Goal: Task Accomplishment & Management: Use online tool/utility

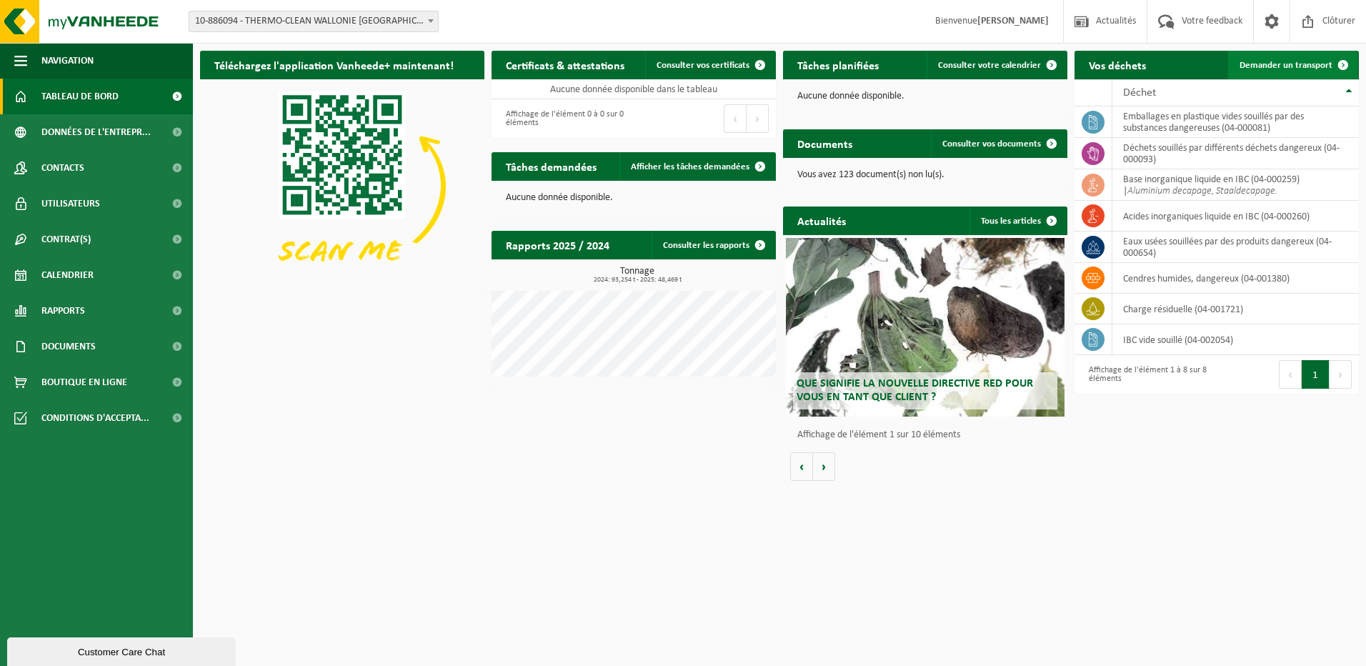
click at [1284, 64] on span "Demander un transport" at bounding box center [1286, 65] width 93 height 9
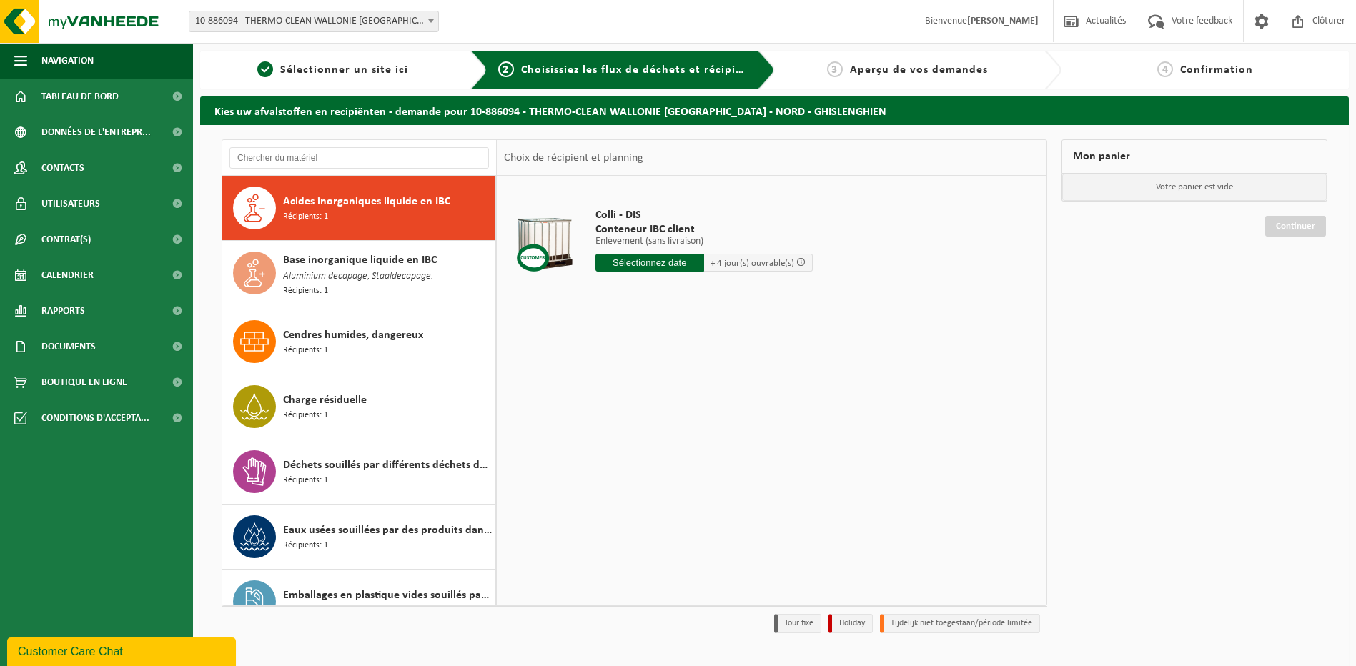
click at [347, 209] on span "Acides inorganiques liquide en IBC" at bounding box center [366, 201] width 167 height 17
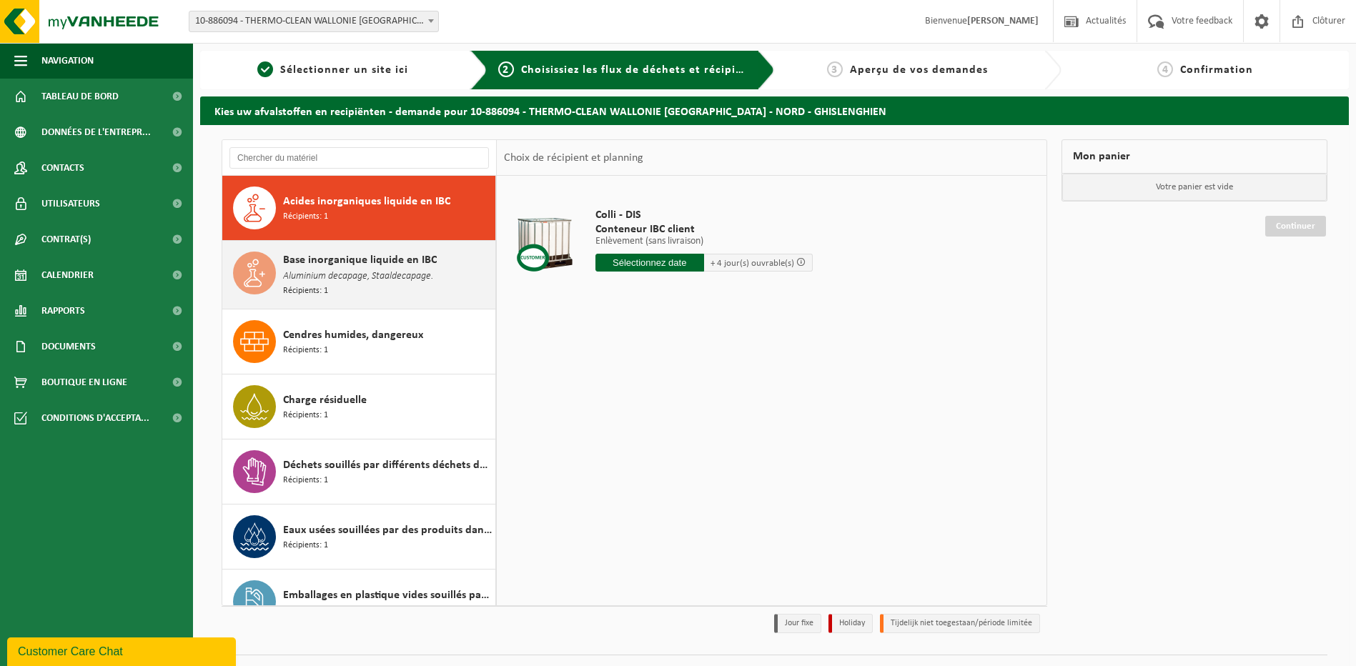
click at [346, 263] on span "Base inorganique liquide en IBC" at bounding box center [360, 260] width 154 height 17
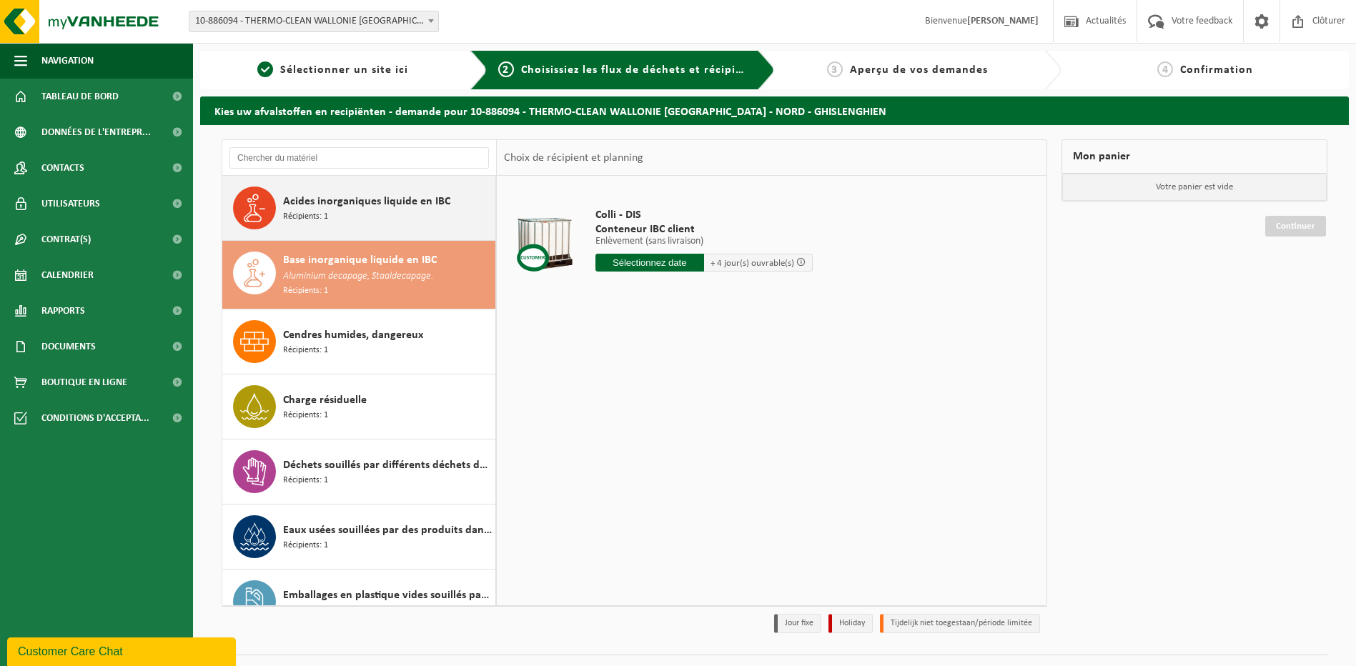
click at [352, 219] on div "Acides inorganiques liquide en IBC Récipients: 1" at bounding box center [387, 207] width 209 height 43
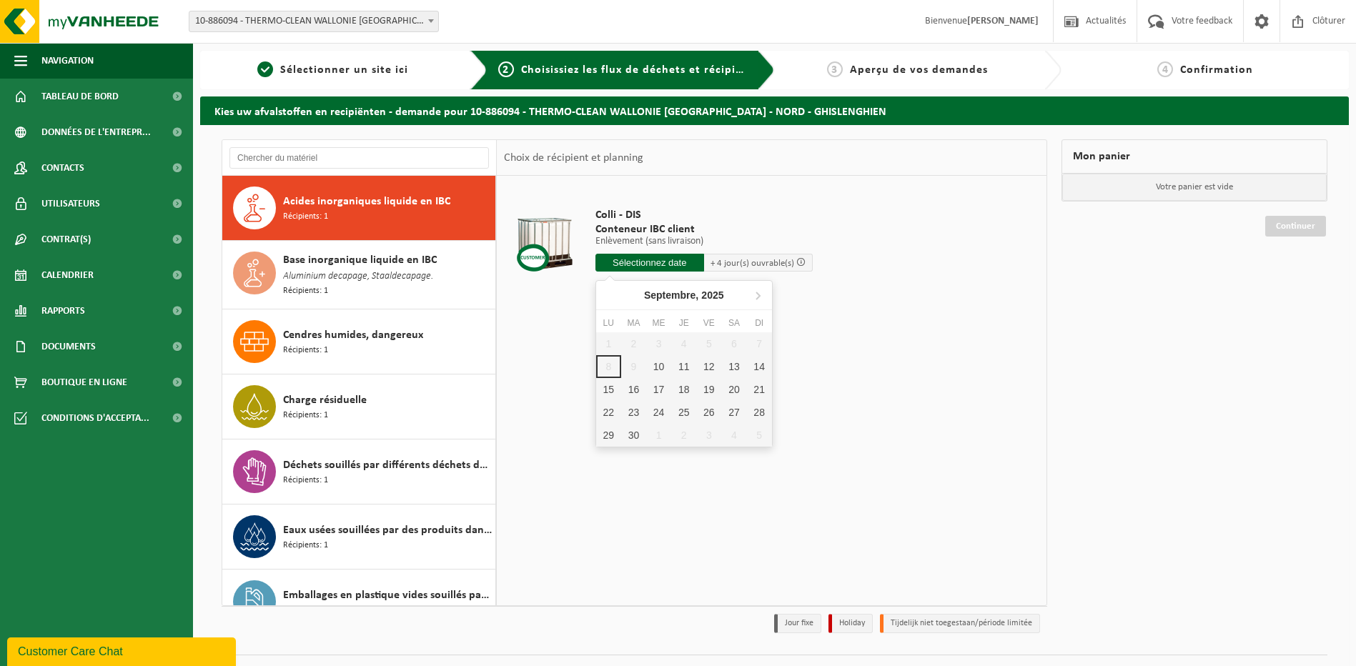
click at [661, 264] on input "text" at bounding box center [649, 263] width 109 height 18
click at [656, 364] on div "10" at bounding box center [658, 366] width 25 height 23
type input "à partir de 2025-09-10"
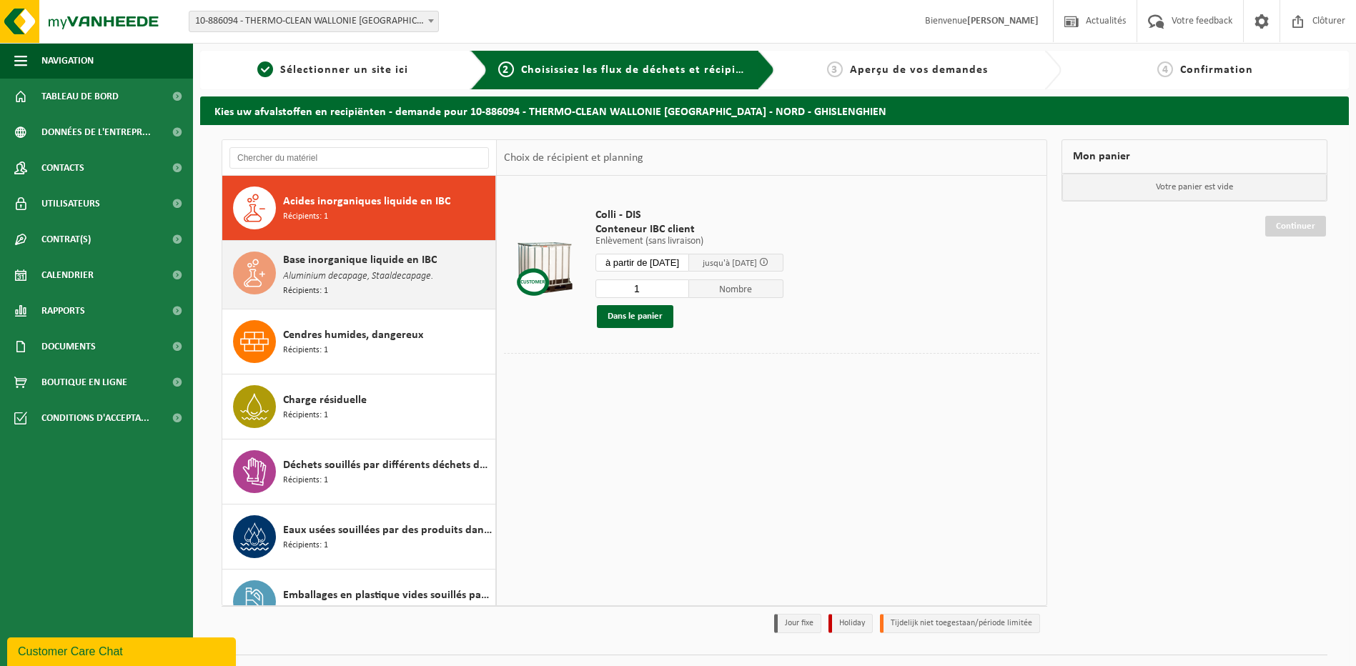
click at [377, 263] on span "Base inorganique liquide en IBC" at bounding box center [360, 260] width 154 height 17
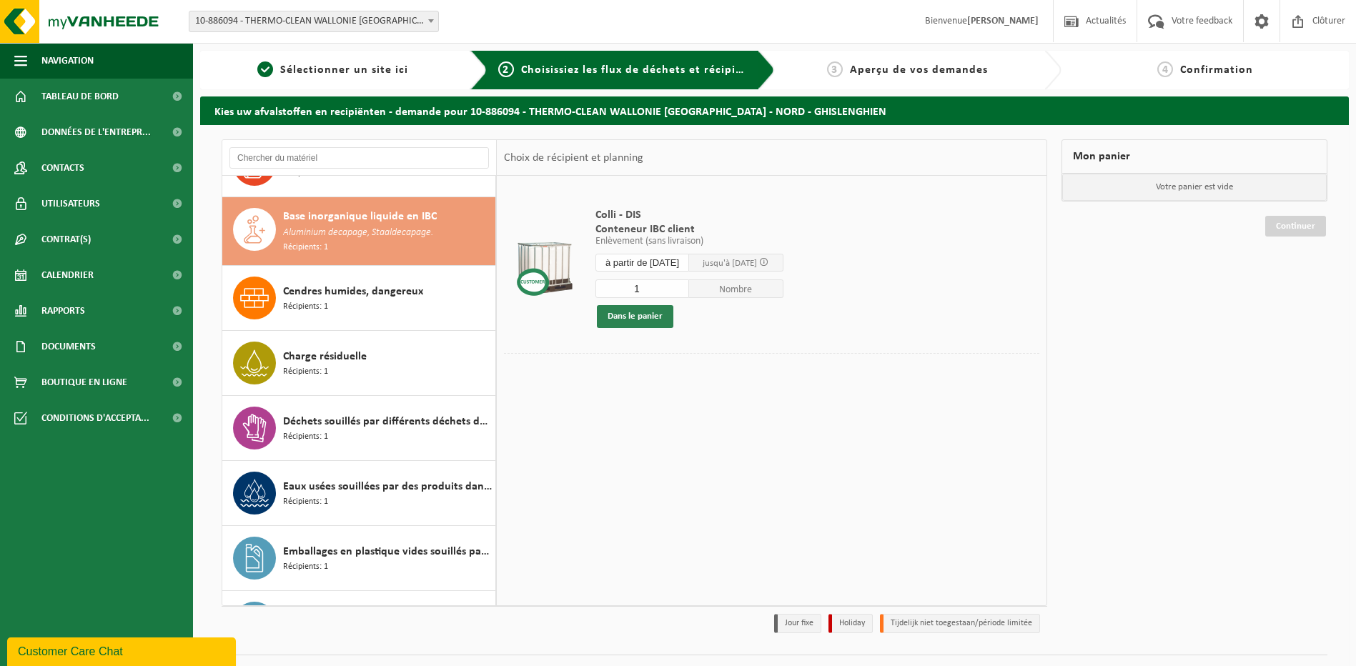
scroll to position [65, 0]
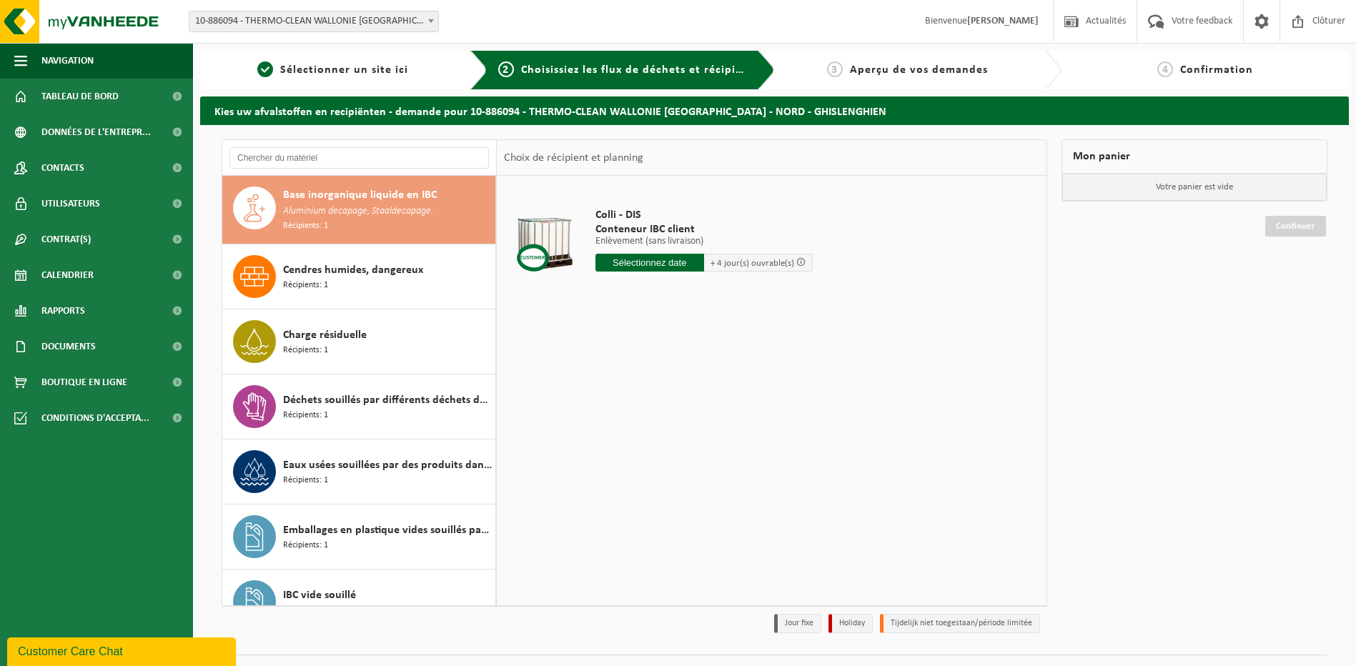
click at [630, 264] on input "text" at bounding box center [649, 263] width 109 height 18
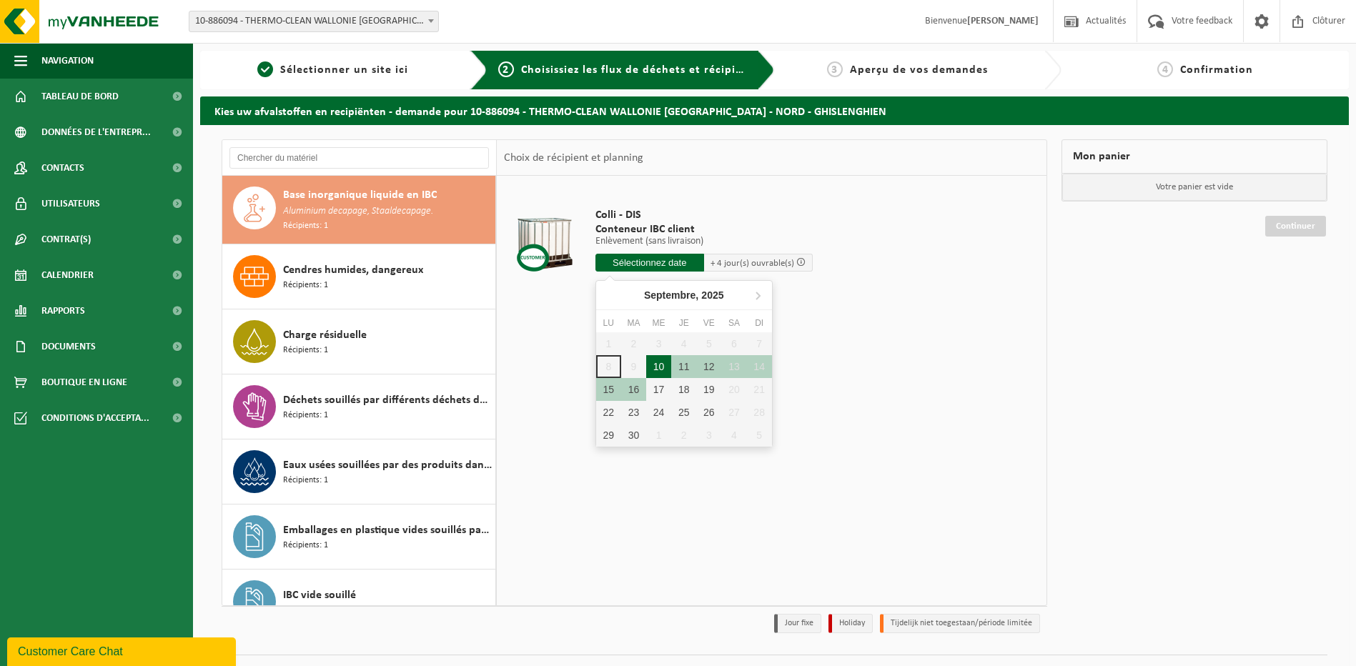
click at [655, 365] on div "10" at bounding box center [658, 366] width 25 height 23
type input "à partir de 2025-09-10"
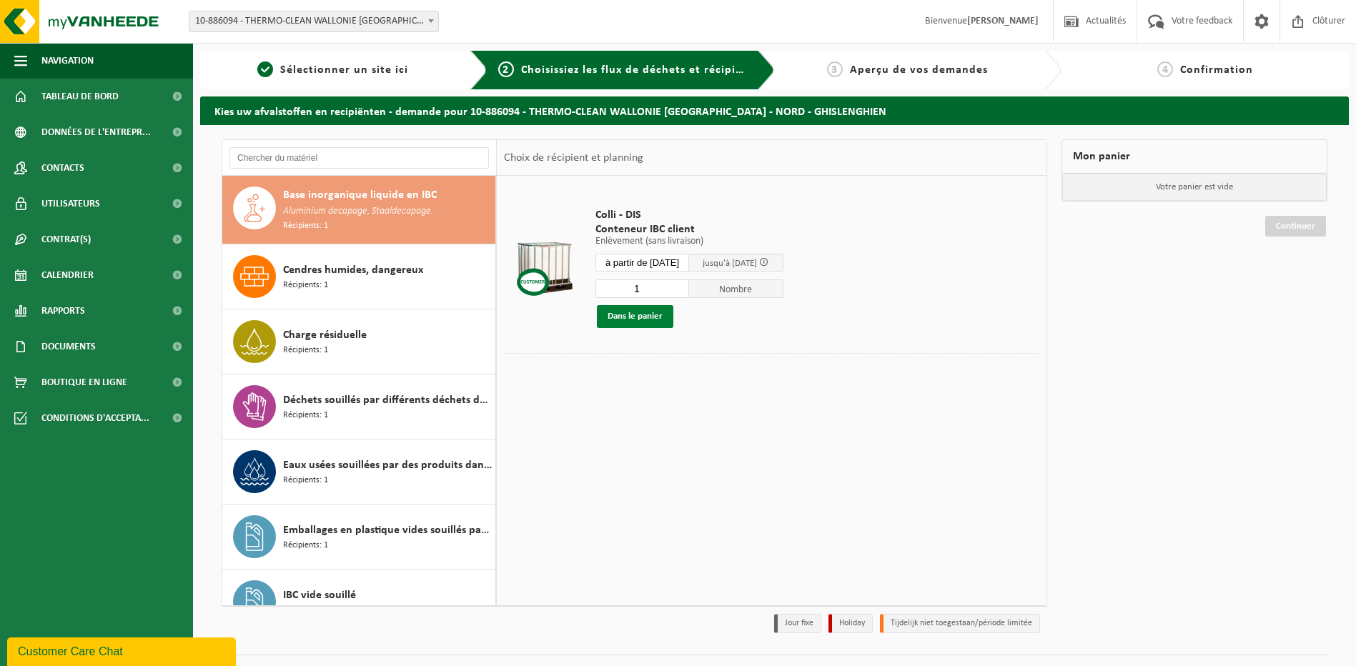
click at [614, 315] on button "Dans le panier" at bounding box center [635, 316] width 76 height 23
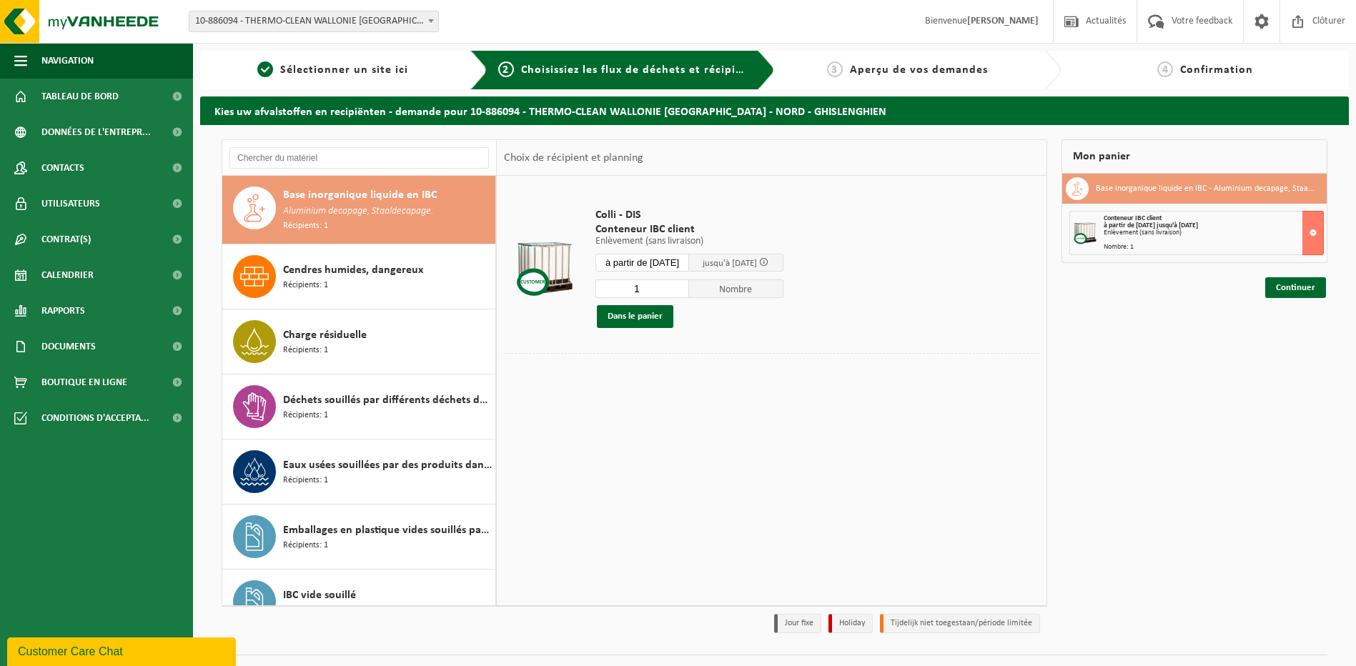
scroll to position [0, 0]
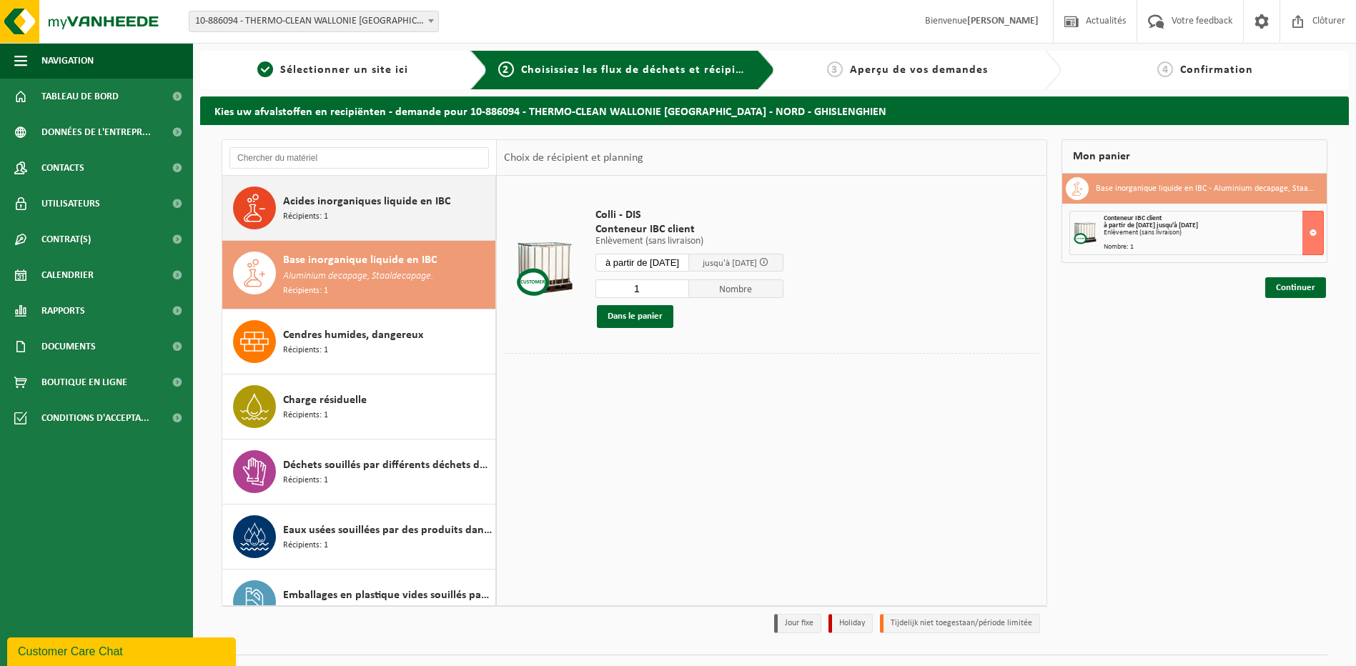
click at [362, 204] on span "Acides inorganiques liquide en IBC" at bounding box center [366, 201] width 167 height 17
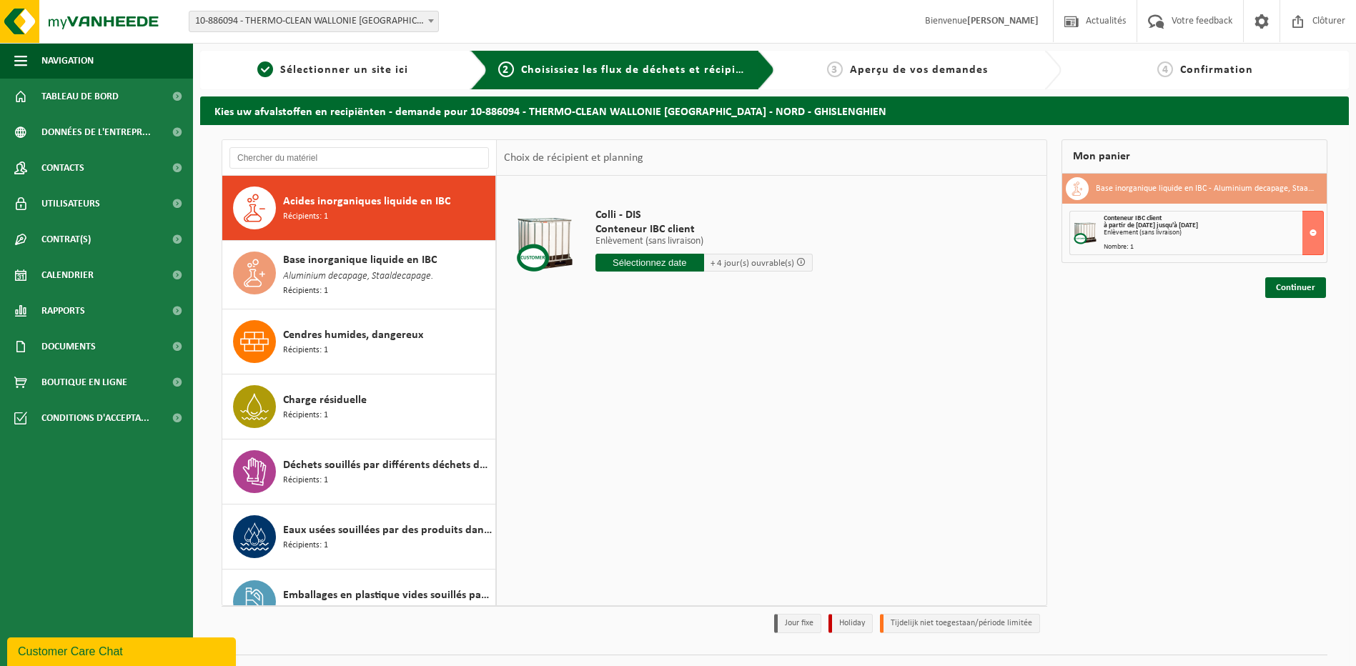
click at [649, 260] on input "text" at bounding box center [649, 263] width 109 height 18
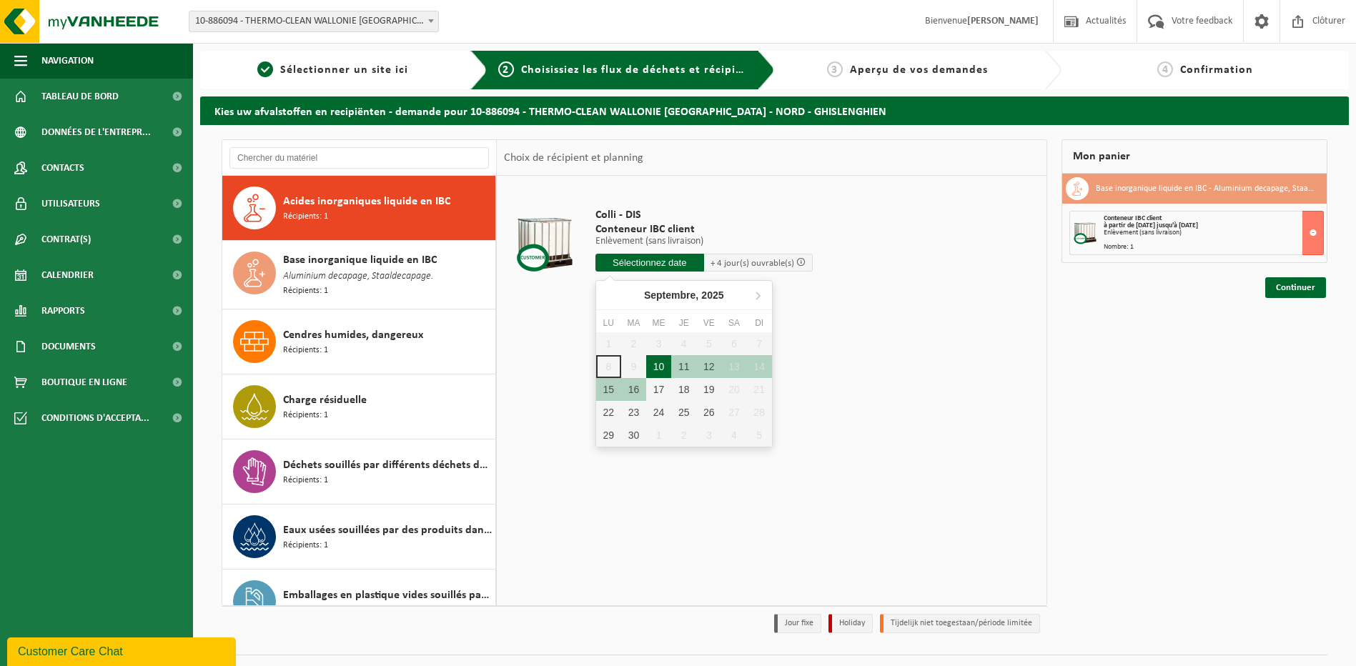
click at [665, 362] on div "10" at bounding box center [658, 366] width 25 height 23
type input "à partir de 2025-09-10"
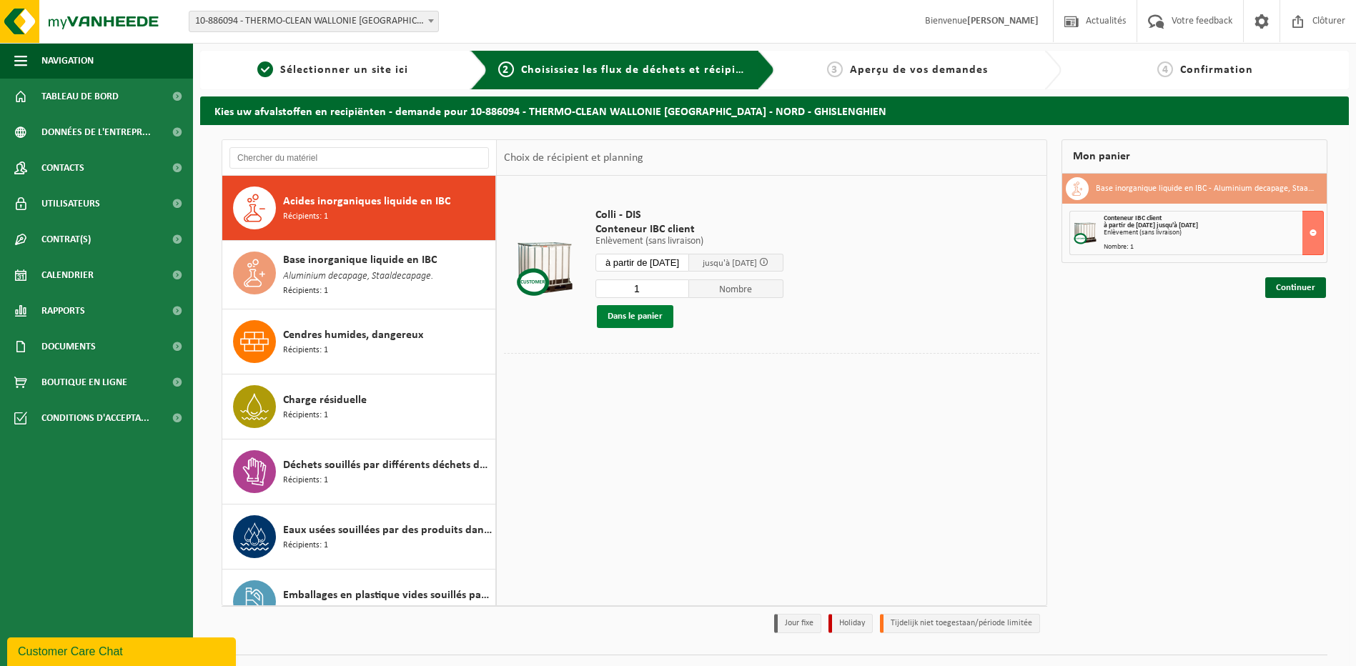
click at [645, 318] on button "Dans le panier" at bounding box center [635, 316] width 76 height 23
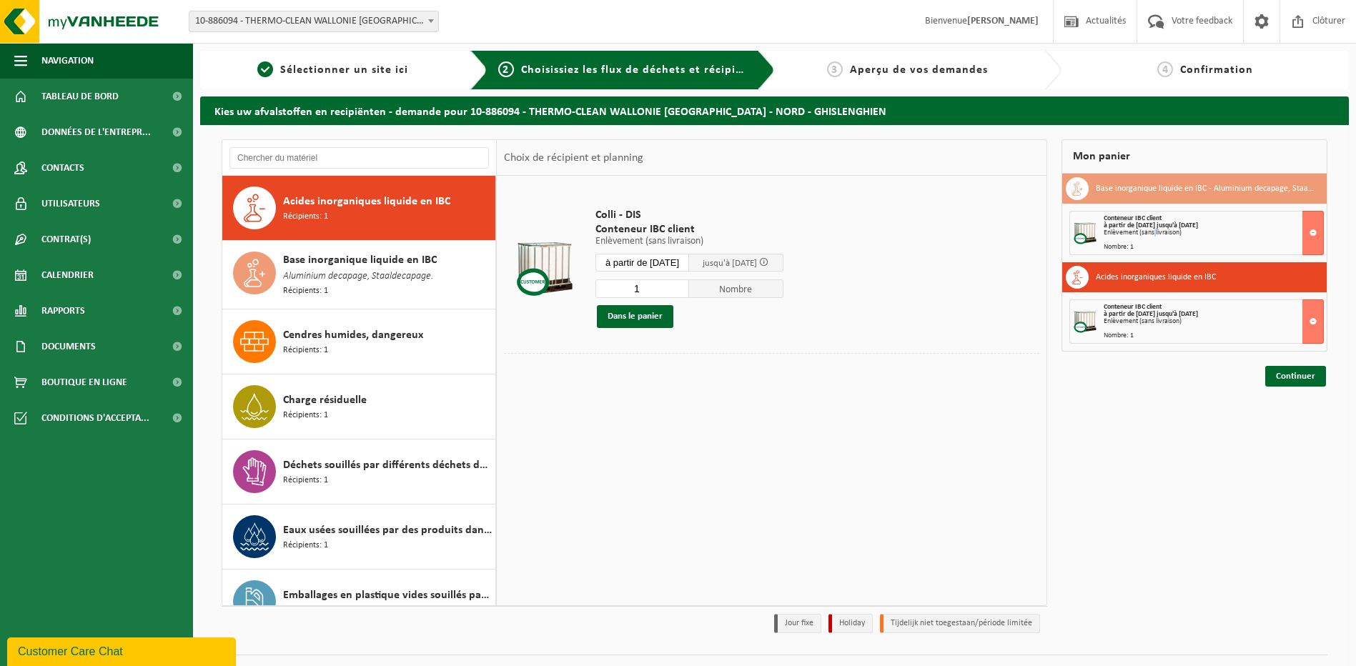
click at [1154, 235] on div "Enlèvement (sans livraison)" at bounding box center [1212, 232] width 219 height 7
drag, startPoint x: 1154, startPoint y: 235, endPoint x: 1110, endPoint y: 236, distance: 43.6
click at [1110, 236] on div "Enlèvement (sans livraison)" at bounding box center [1212, 232] width 219 height 7
click at [1313, 232] on button at bounding box center [1312, 233] width 21 height 44
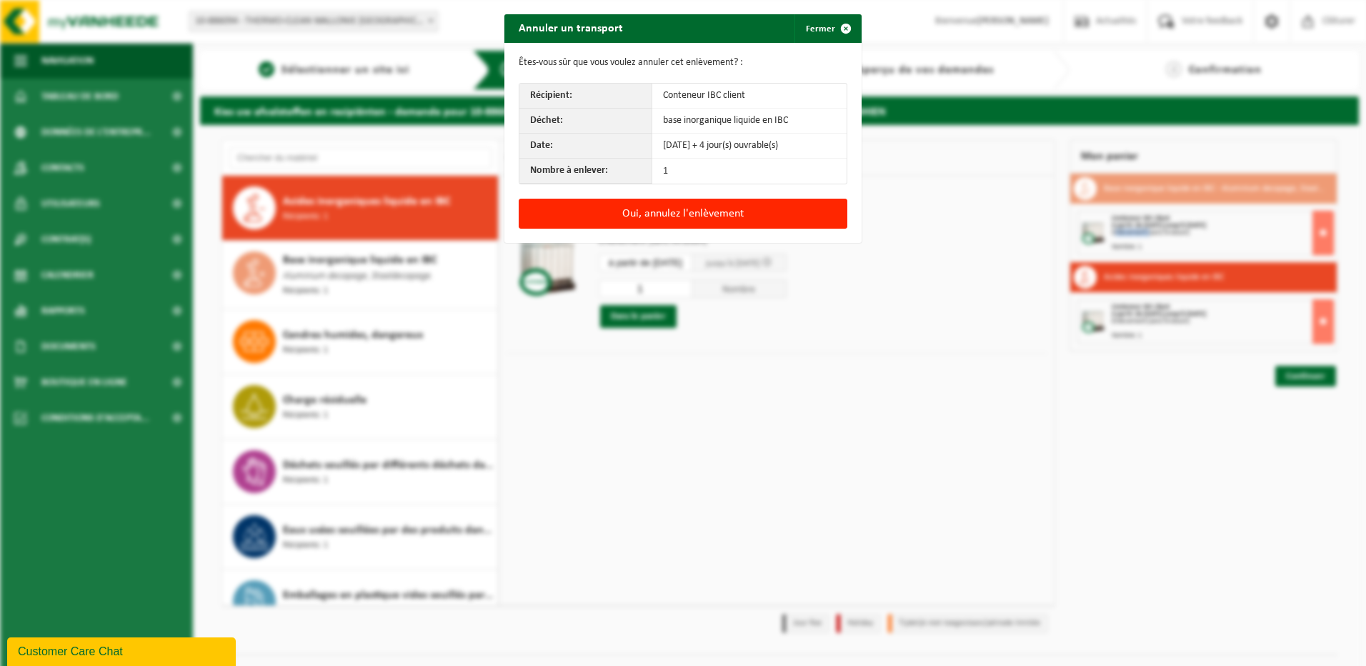
click at [690, 176] on td "1" at bounding box center [749, 171] width 194 height 25
click at [660, 212] on button "Oui, annulez l'enlèvement" at bounding box center [683, 214] width 329 height 30
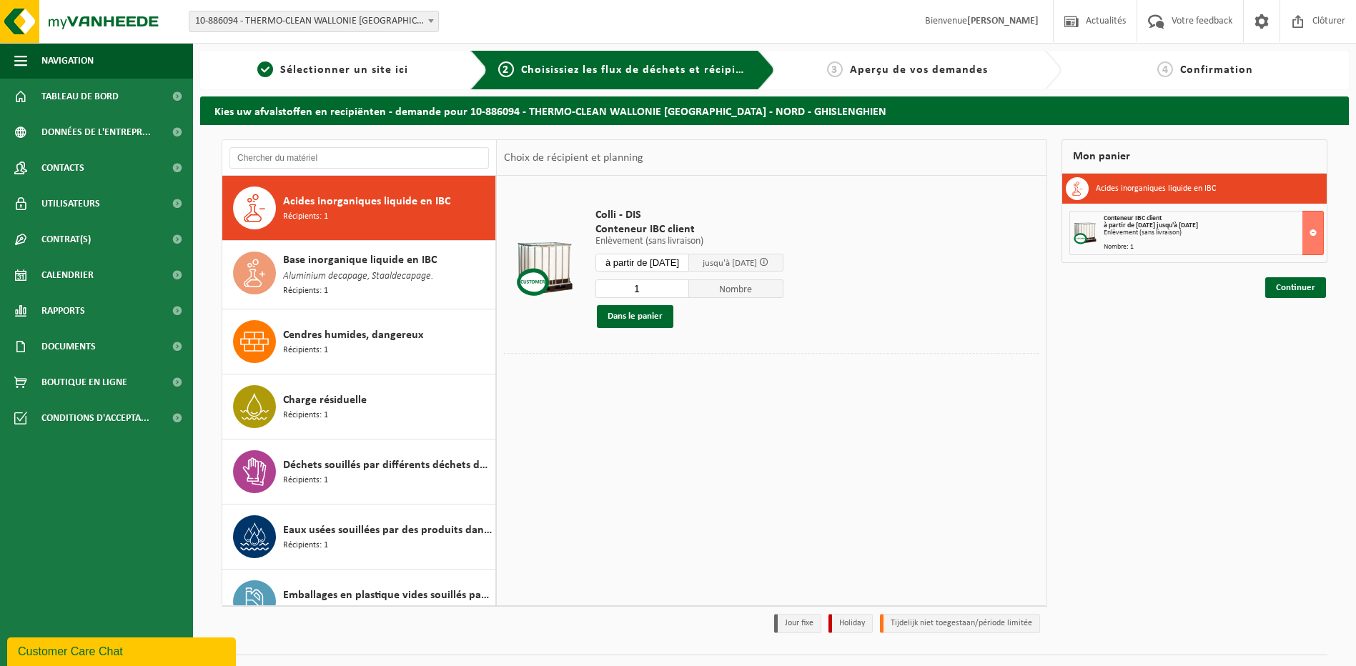
click at [655, 289] on input "1" at bounding box center [642, 288] width 94 height 19
type input "4"
click at [640, 318] on button "Dans le panier" at bounding box center [635, 316] width 76 height 23
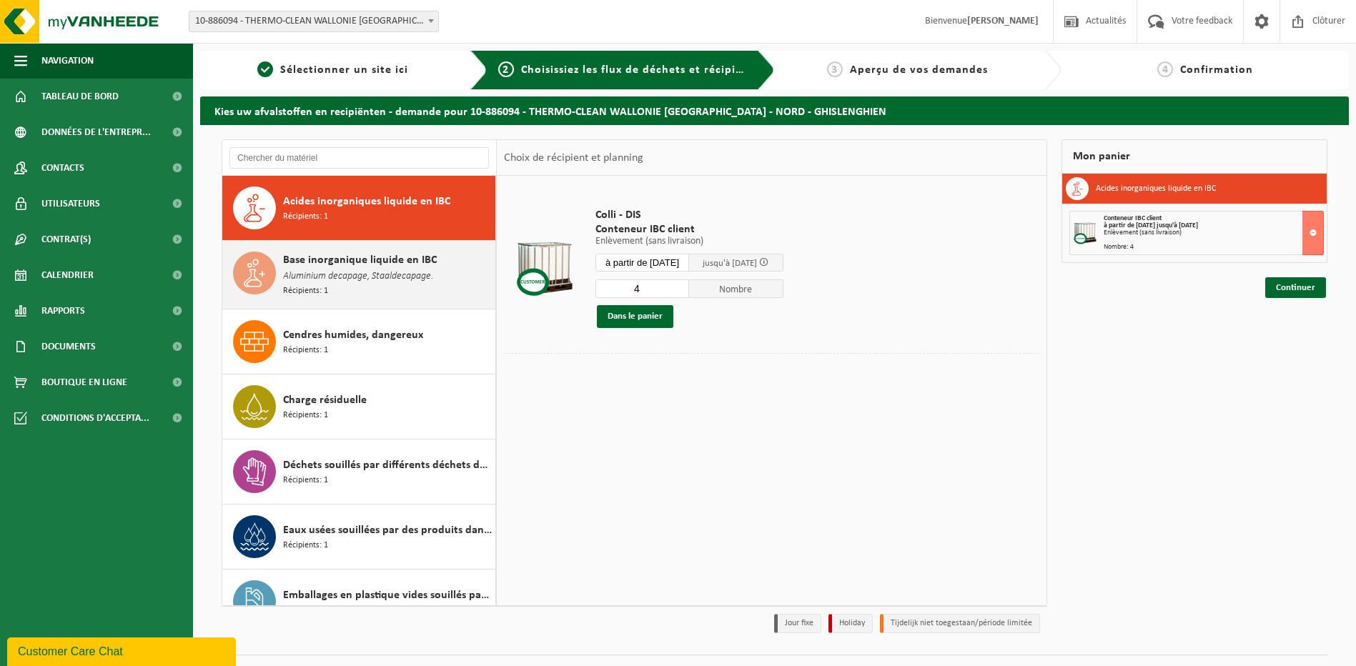
click at [357, 265] on span "Base inorganique liquide en IBC" at bounding box center [360, 260] width 154 height 17
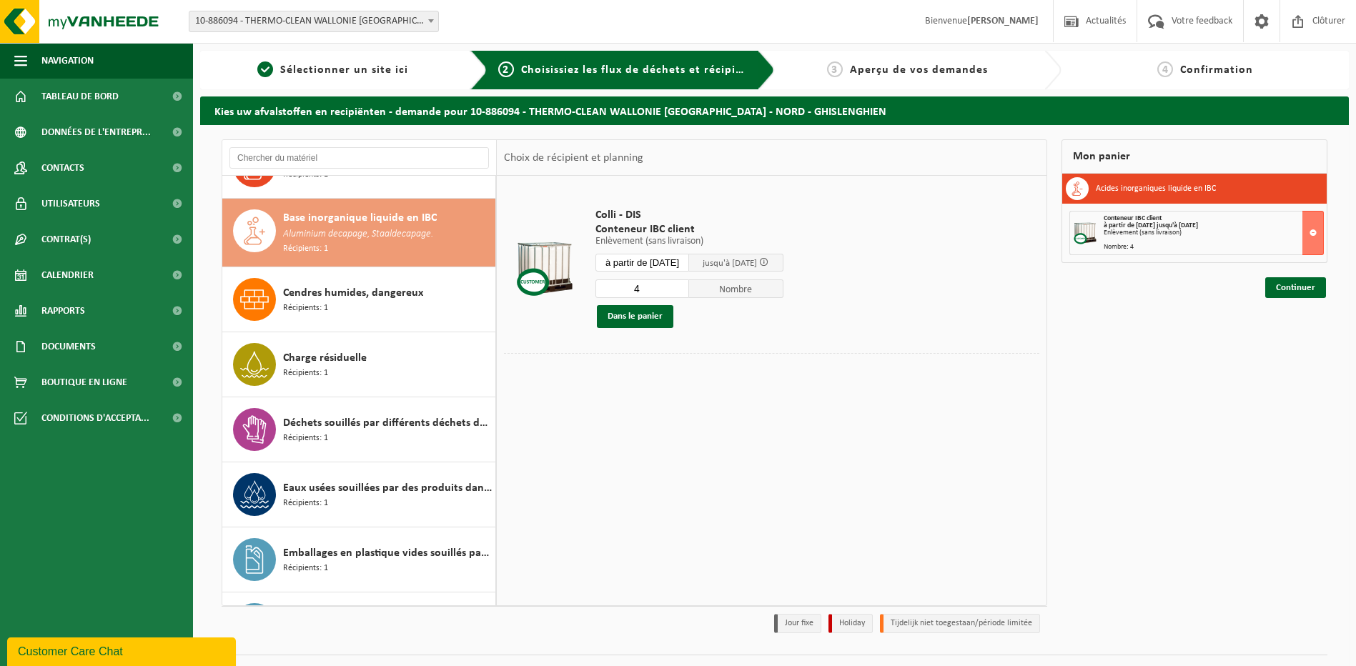
scroll to position [65, 0]
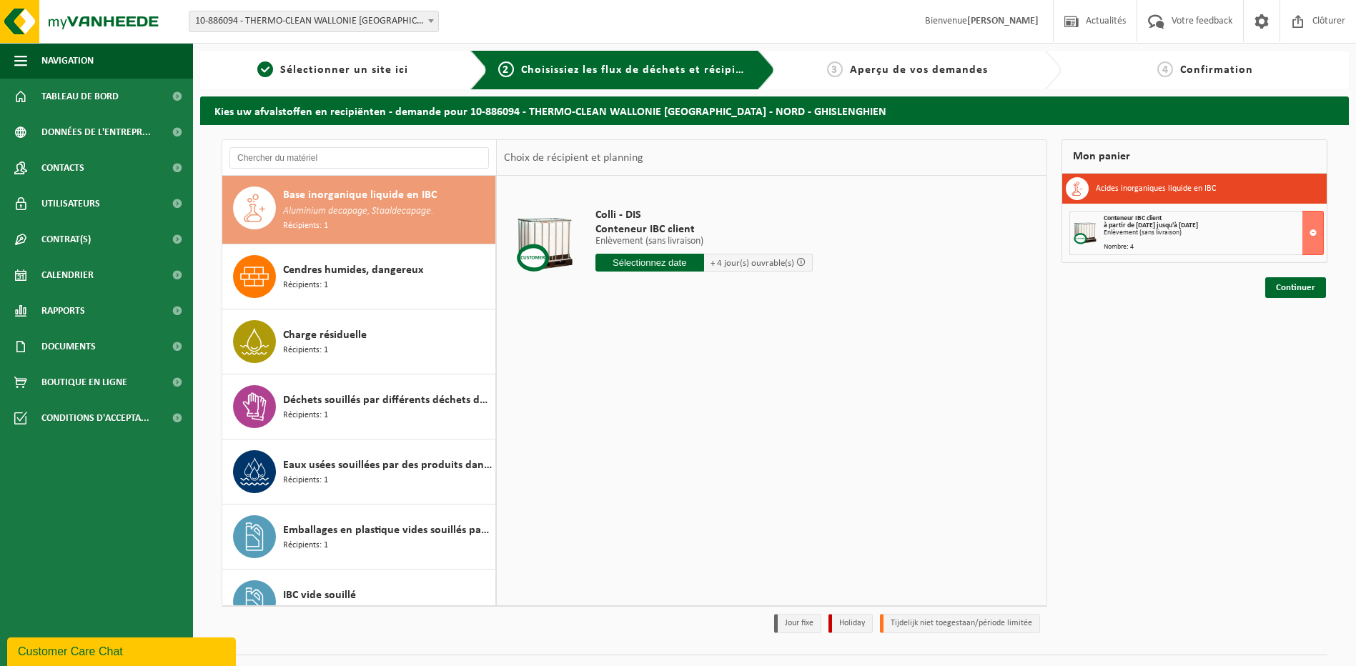
click at [659, 263] on input "text" at bounding box center [649, 263] width 109 height 18
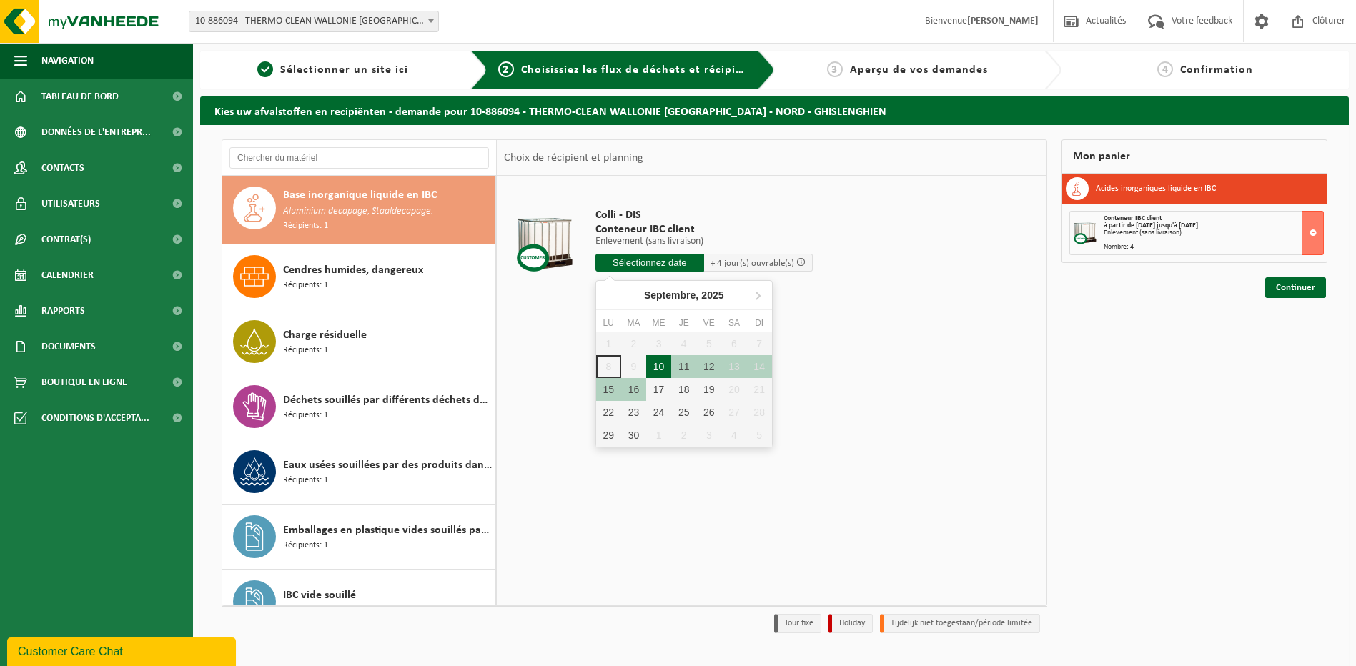
click at [652, 362] on div "10" at bounding box center [658, 366] width 25 height 23
type input "à partir de 2025-09-10"
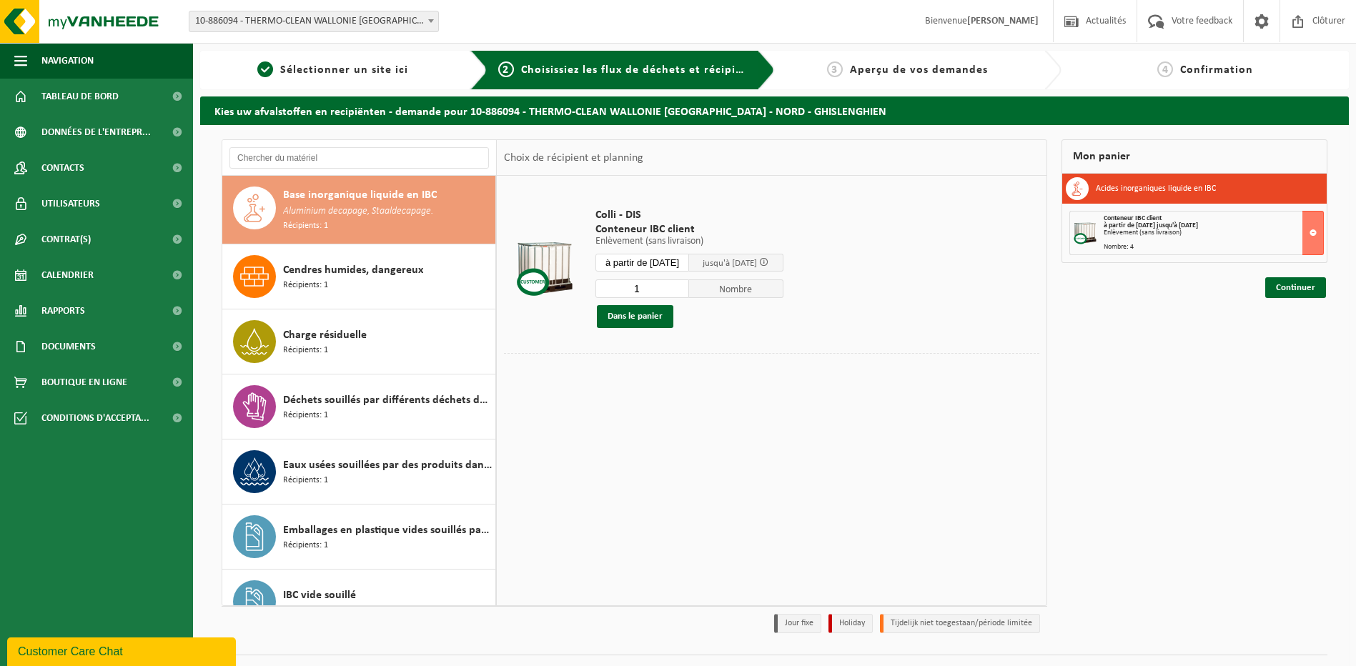
drag, startPoint x: 645, startPoint y: 287, endPoint x: 619, endPoint y: 284, distance: 26.5
click at [620, 284] on input "1" at bounding box center [642, 288] width 94 height 19
type input "9"
click at [660, 317] on button "Dans le panier" at bounding box center [635, 316] width 76 height 23
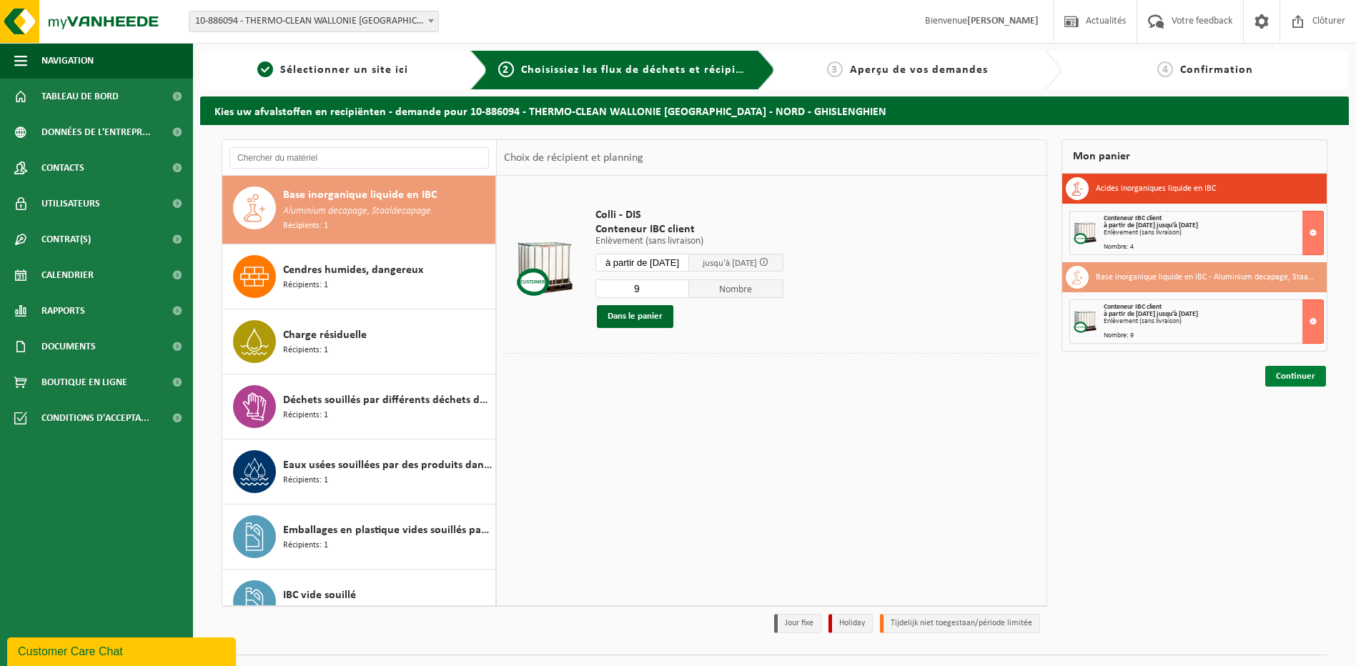
click at [1285, 374] on link "Continuer" at bounding box center [1295, 376] width 61 height 21
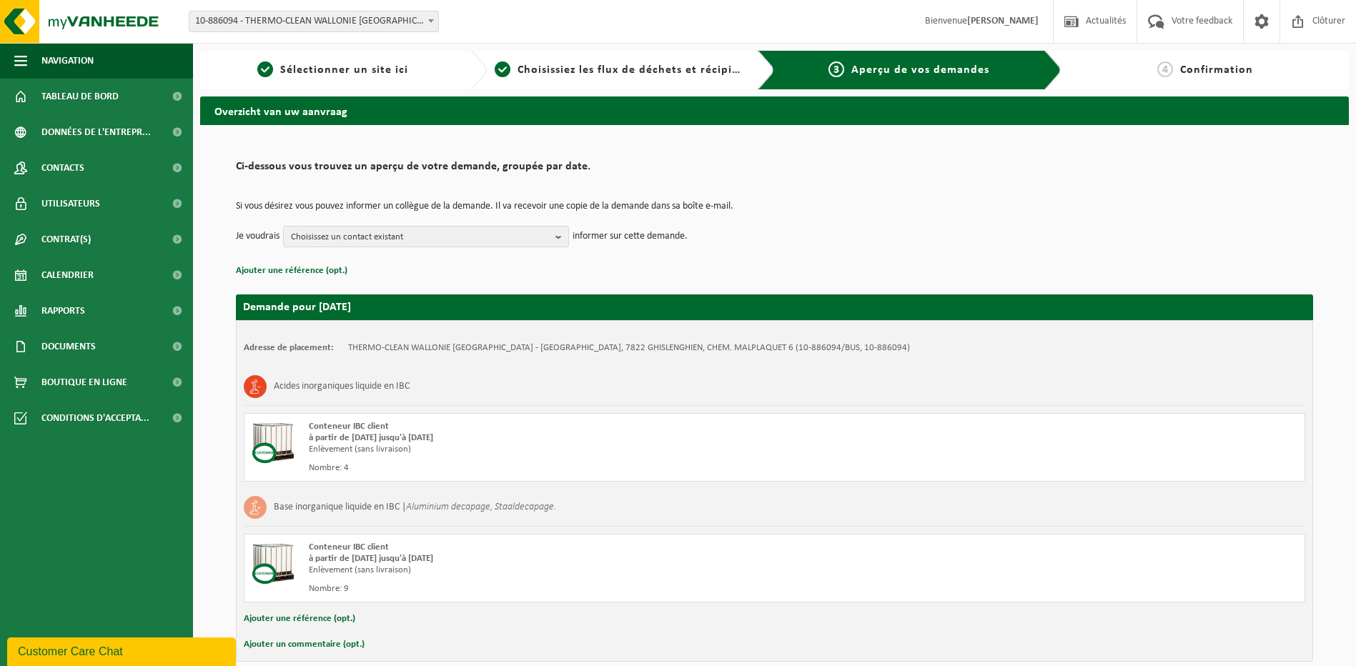
scroll to position [68, 0]
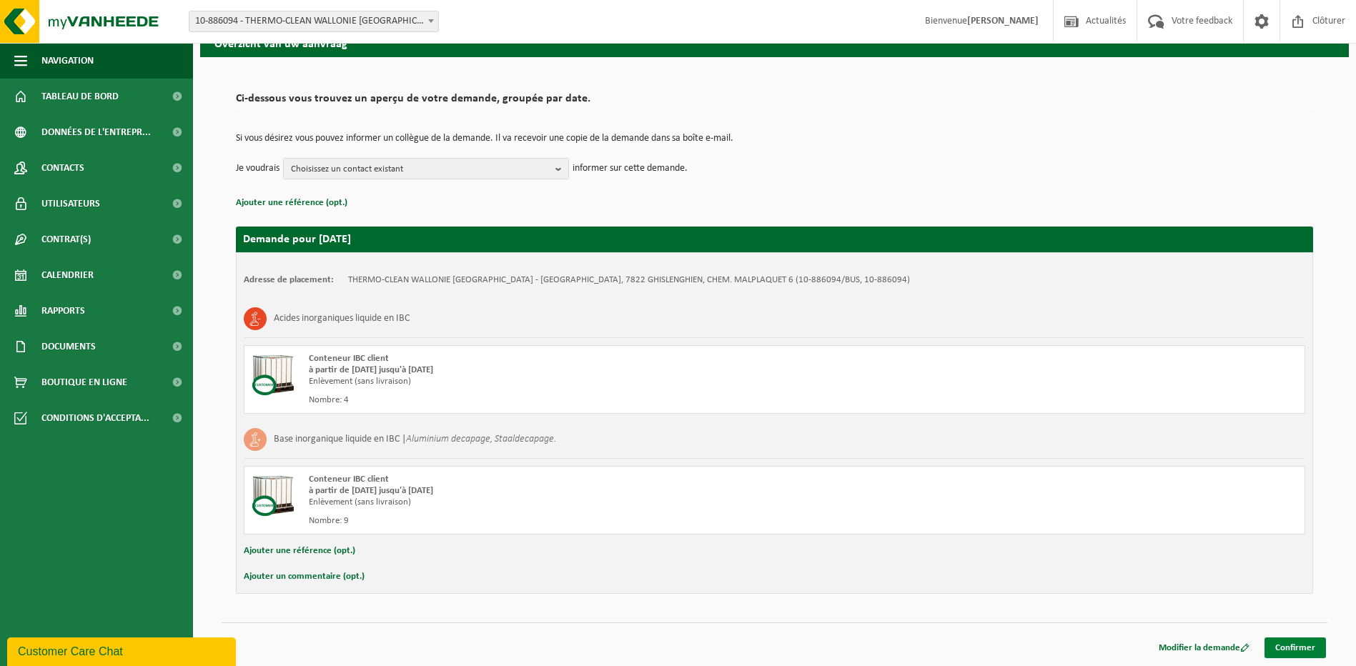
click at [1305, 645] on link "Confirmer" at bounding box center [1294, 647] width 61 height 21
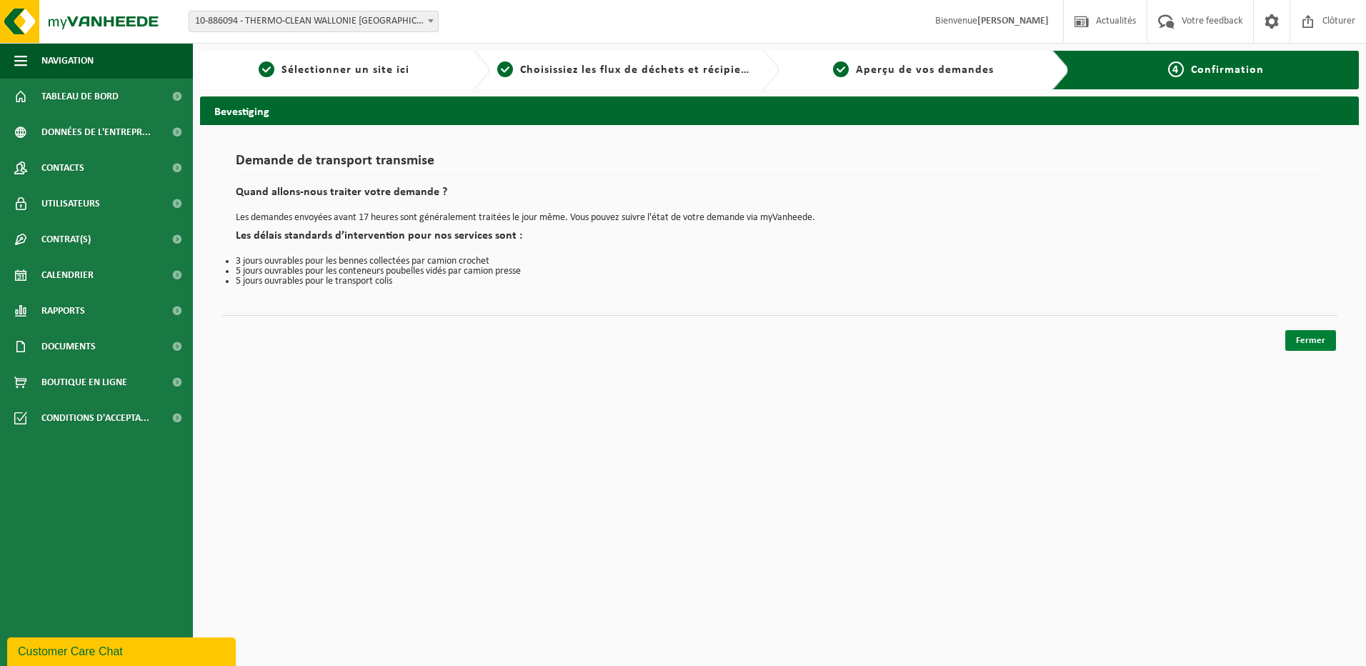
click at [1313, 339] on link "Fermer" at bounding box center [1310, 340] width 51 height 21
